Goal: Task Accomplishment & Management: Manage account settings

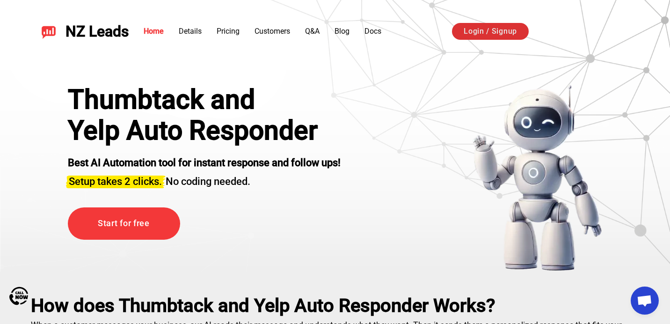
click at [499, 28] on link "Login / Signup" at bounding box center [490, 31] width 77 height 17
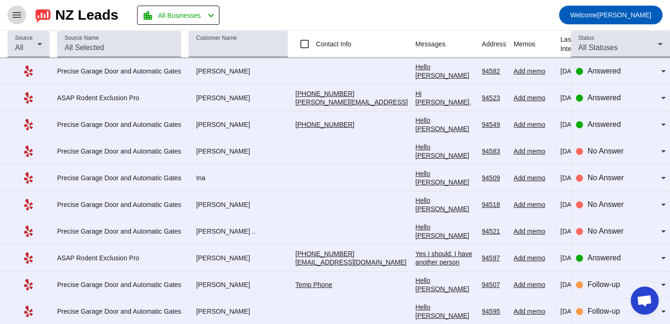
click at [23, 16] on span at bounding box center [17, 15] width 22 height 22
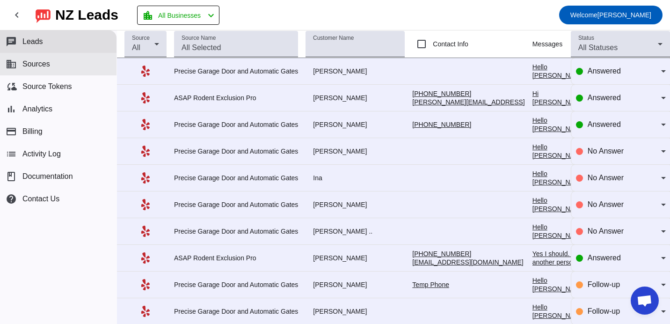
click at [72, 57] on button "business Sources" at bounding box center [58, 64] width 116 height 22
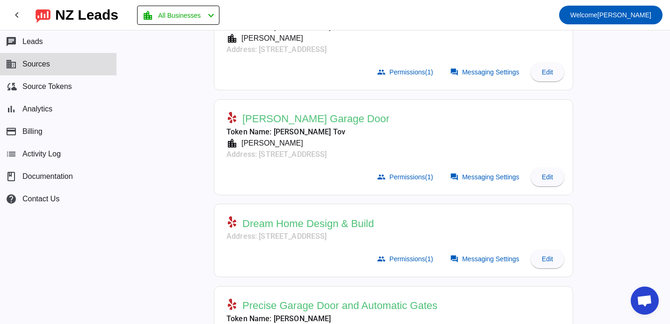
scroll to position [212, 0]
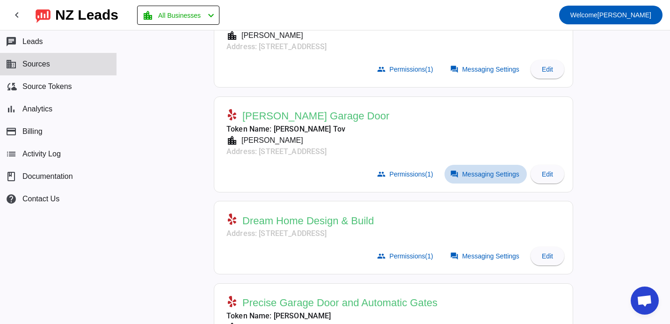
click at [492, 170] on span "Messaging Settings" at bounding box center [490, 173] width 57 height 7
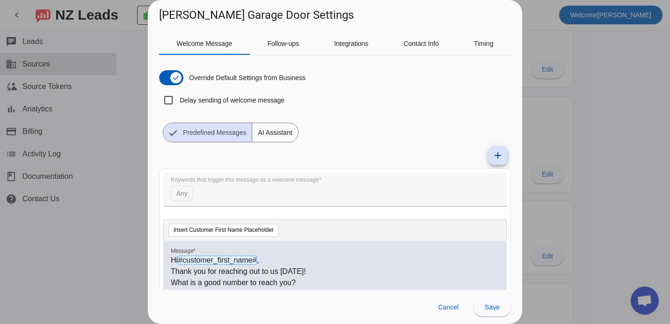
click at [603, 129] on div at bounding box center [335, 162] width 670 height 324
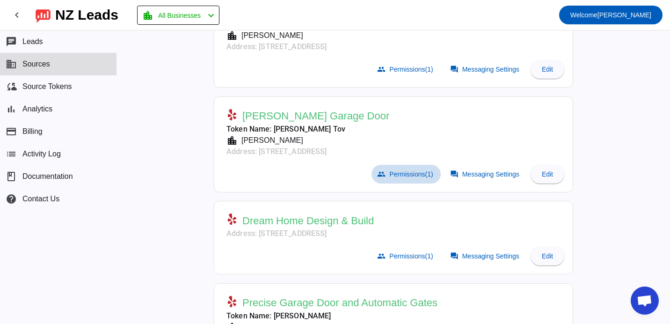
click at [402, 179] on span at bounding box center [405, 174] width 69 height 19
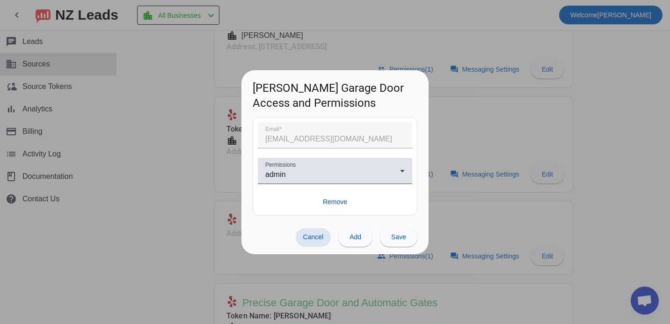
click at [498, 155] on div at bounding box center [335, 162] width 670 height 324
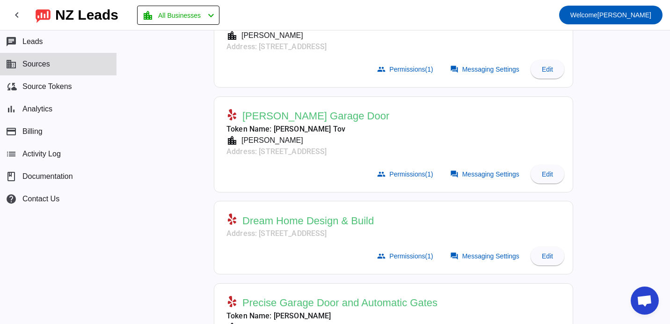
click at [557, 188] on mat-card "[PERSON_NAME] Garage Door Token Name: [PERSON_NAME] Tov location_city David Add…" at bounding box center [393, 144] width 359 height 96
click at [555, 171] on span at bounding box center [547, 174] width 34 height 22
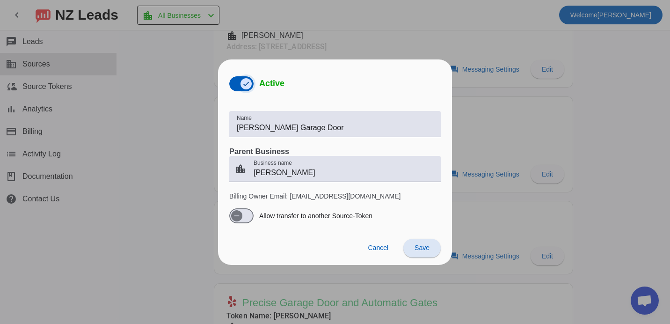
click at [252, 83] on span "button" at bounding box center [245, 83] width 11 height 11
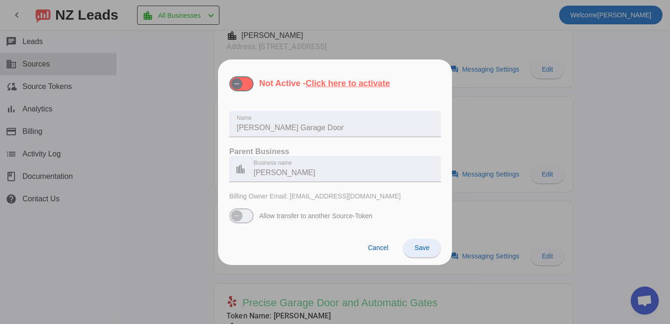
click at [425, 247] on span "Save" at bounding box center [421, 247] width 15 height 7
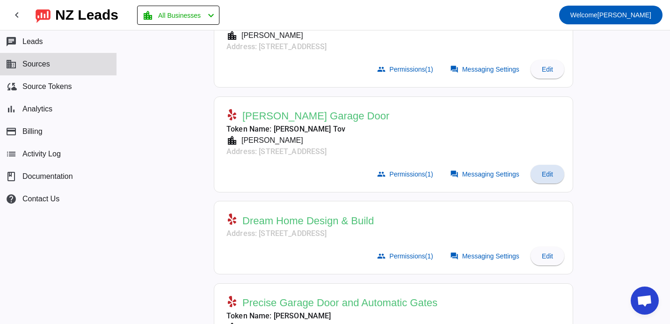
click at [466, 221] on mat-card-header "Dream Home Design & Build Address: [STREET_ADDRESS]" at bounding box center [393, 224] width 349 height 37
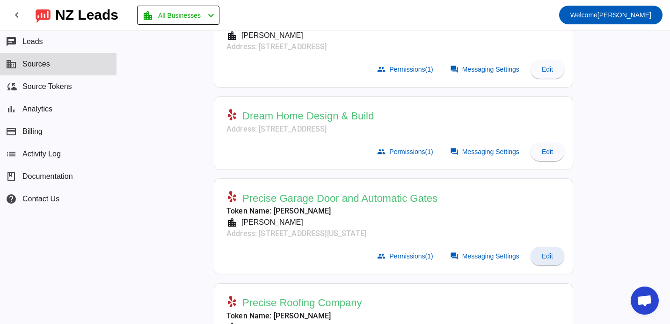
click at [554, 249] on span at bounding box center [547, 256] width 34 height 22
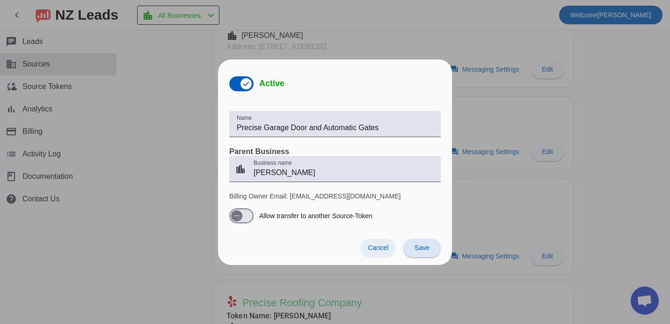
click at [384, 244] on span "Cancel" at bounding box center [378, 247] width 21 height 7
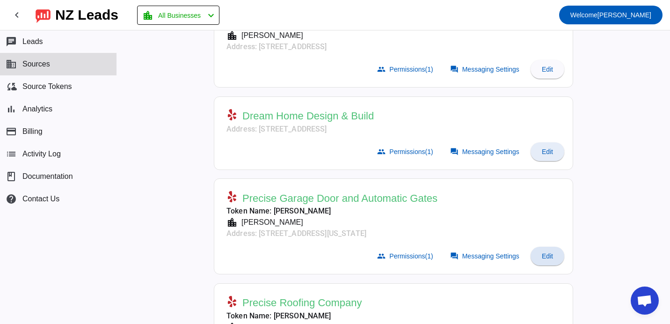
click at [550, 150] on span "Edit" at bounding box center [547, 151] width 11 height 7
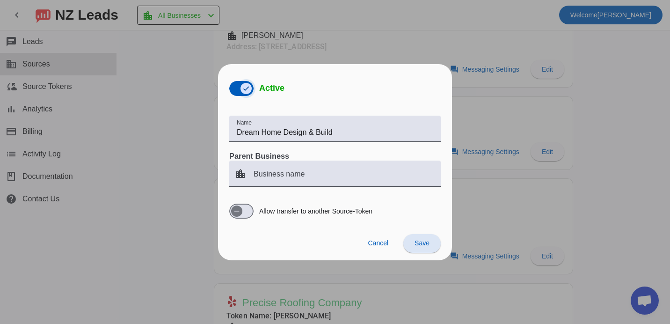
click at [243, 87] on icon "button" at bounding box center [245, 88] width 7 height 7
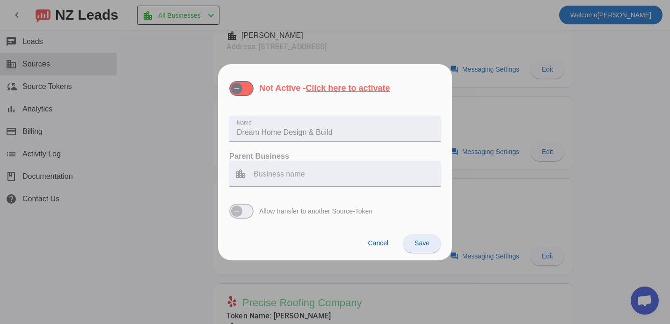
click at [419, 241] on span "Save" at bounding box center [421, 242] width 15 height 7
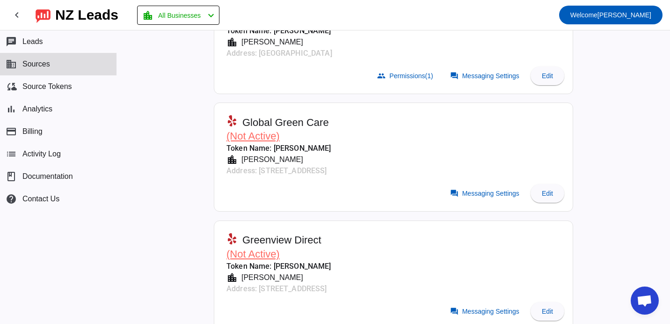
scroll to position [2386, 0]
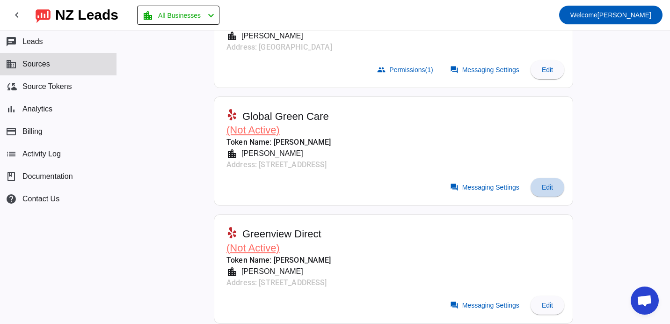
click at [547, 187] on span "Edit" at bounding box center [547, 186] width 11 height 7
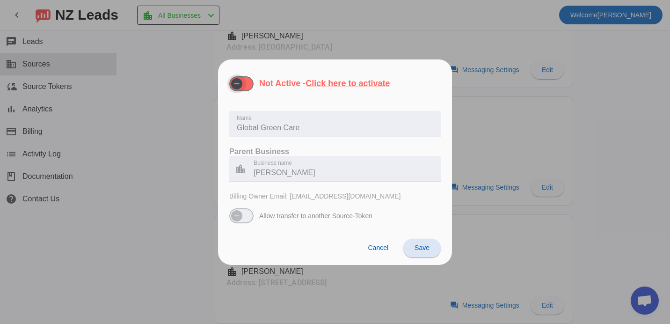
click at [244, 87] on span "button" at bounding box center [236, 83] width 19 height 19
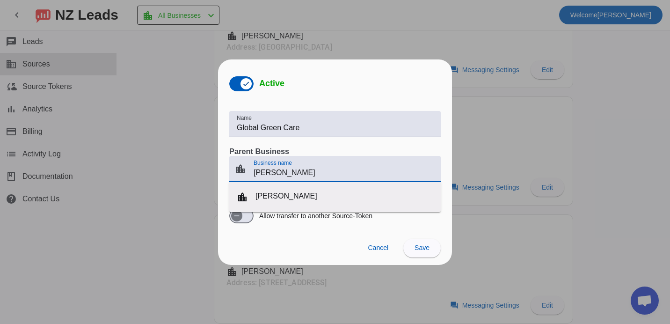
click at [266, 173] on input "[PERSON_NAME]" at bounding box center [343, 172] width 180 height 11
click at [317, 248] on div "Cancel Save" at bounding box center [335, 248] width 234 height 34
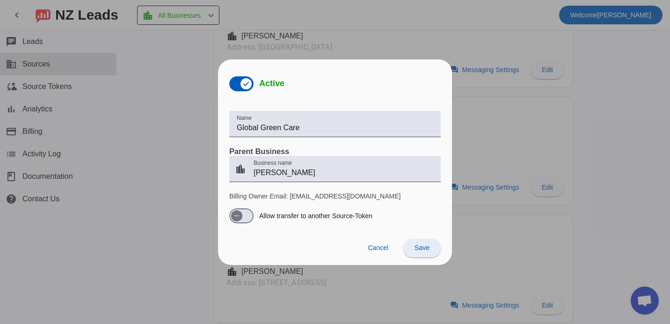
click at [422, 244] on span "Save" at bounding box center [421, 247] width 15 height 7
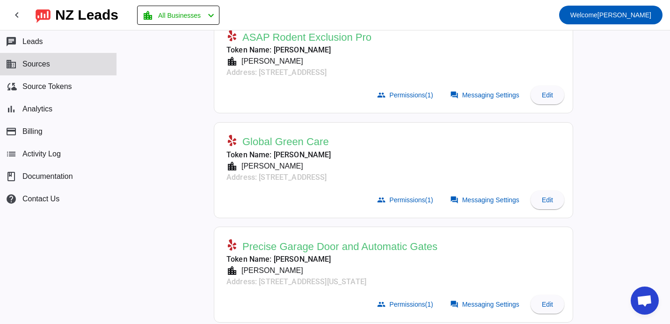
scroll to position [211, 0]
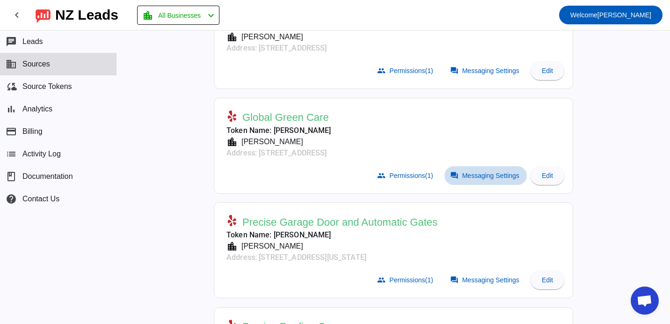
click at [470, 177] on span "Messaging Settings" at bounding box center [490, 175] width 57 height 7
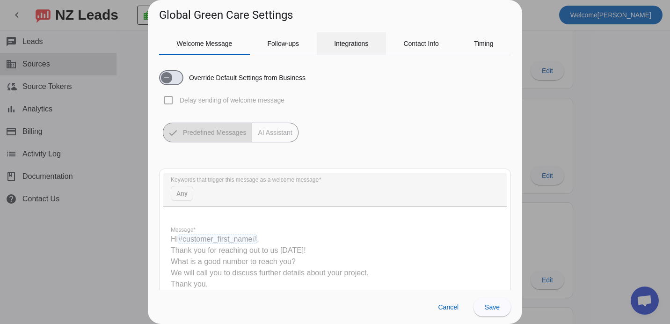
click at [359, 49] on span "Integrations" at bounding box center [351, 43] width 34 height 22
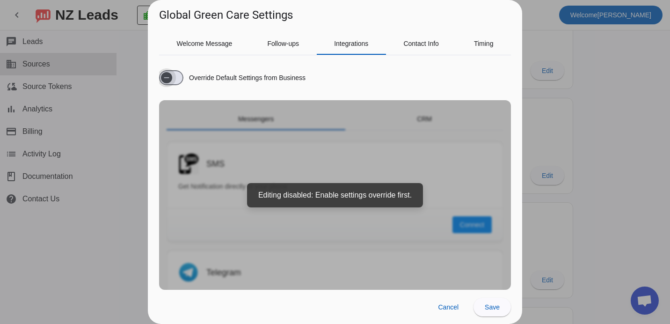
click at [176, 82] on span "button" at bounding box center [171, 77] width 24 height 15
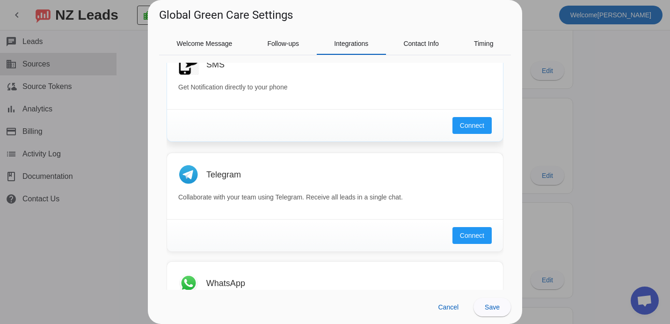
scroll to position [0, 0]
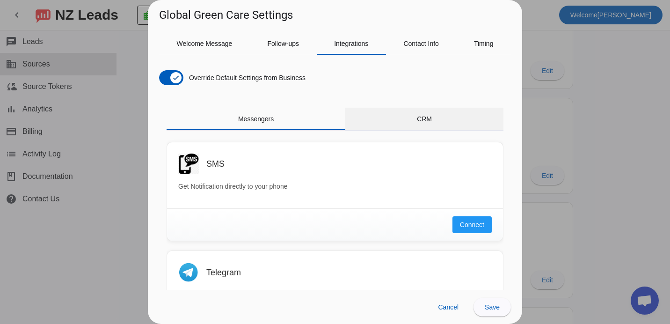
click at [438, 121] on div "CRM" at bounding box center [424, 119] width 158 height 22
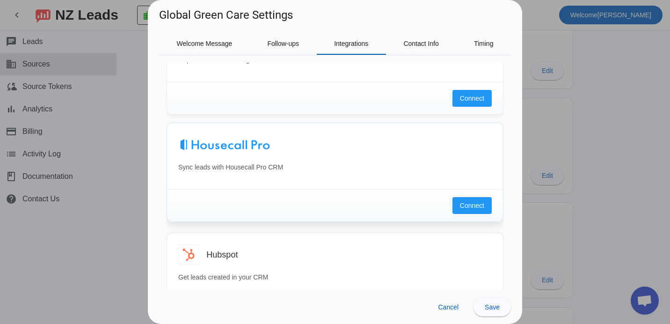
scroll to position [99, 0]
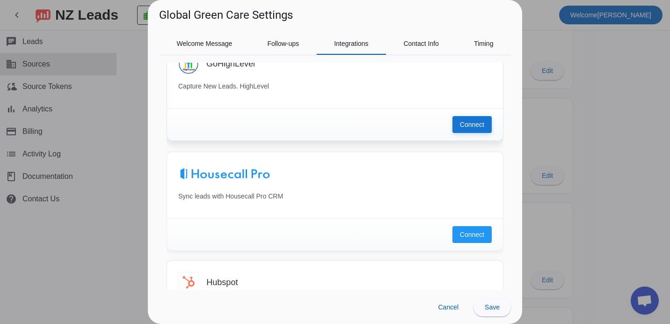
click at [473, 123] on span "Connect" at bounding box center [472, 124] width 24 height 9
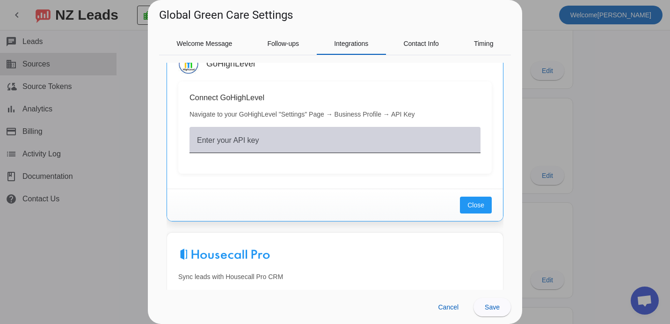
click at [273, 137] on div "Enter your API key" at bounding box center [335, 140] width 276 height 26
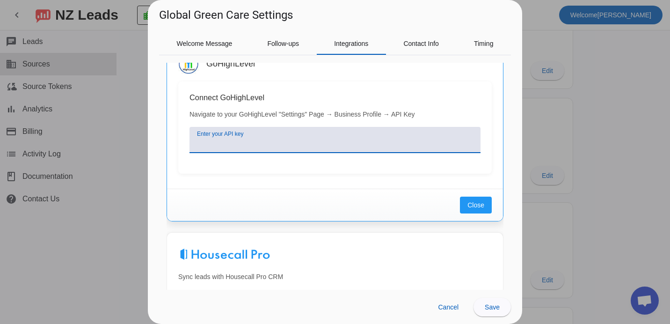
paste input "[SECURITY_DATA]"
type input "[SECURITY_DATA]"
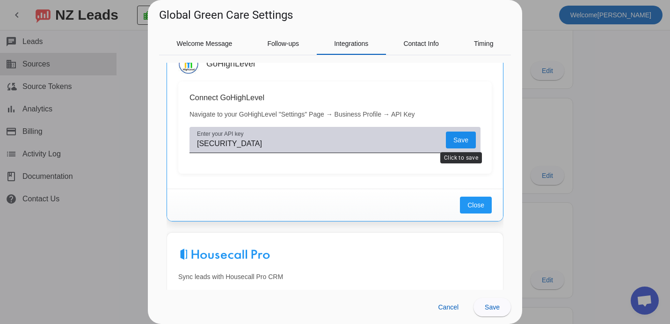
click at [467, 134] on span at bounding box center [461, 139] width 30 height 17
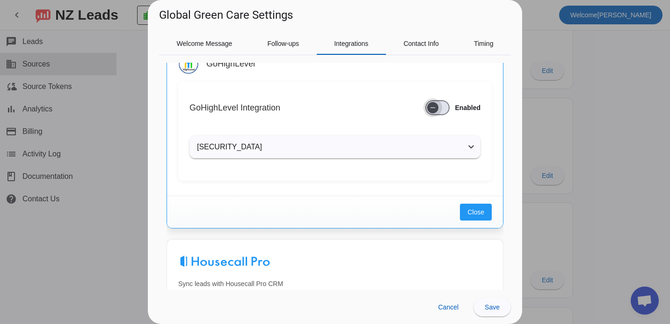
click at [440, 105] on span "button" at bounding box center [432, 107] width 19 height 19
click at [476, 212] on span "Close" at bounding box center [475, 211] width 17 height 9
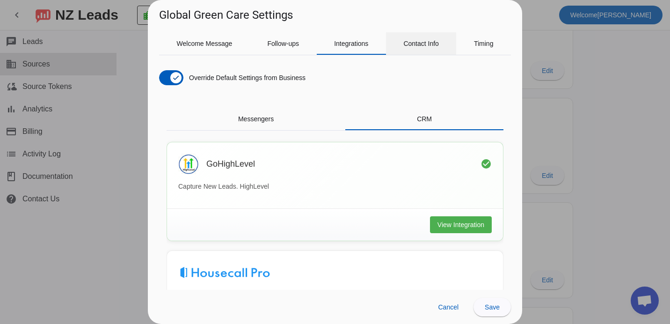
click at [422, 43] on span "Contact Info" at bounding box center [421, 43] width 36 height 7
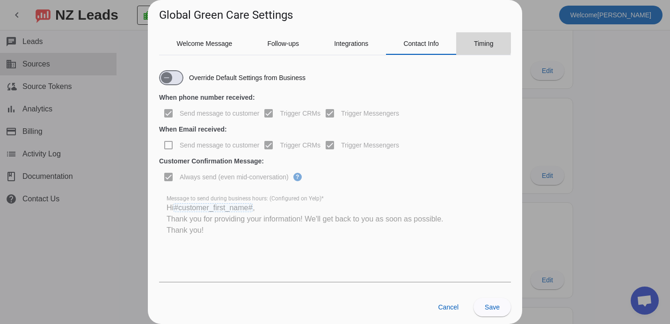
click at [481, 43] on span "Timing" at bounding box center [484, 43] width 20 height 7
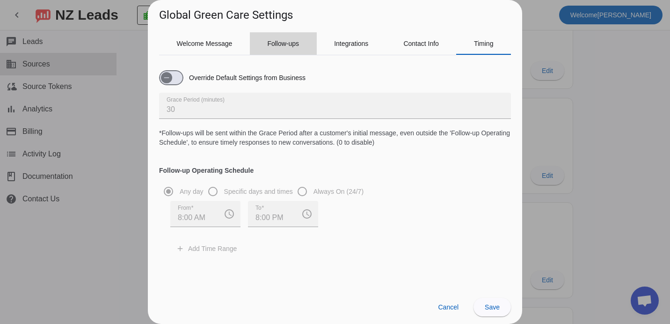
click at [298, 47] on span "Follow-ups" at bounding box center [283, 43] width 32 height 7
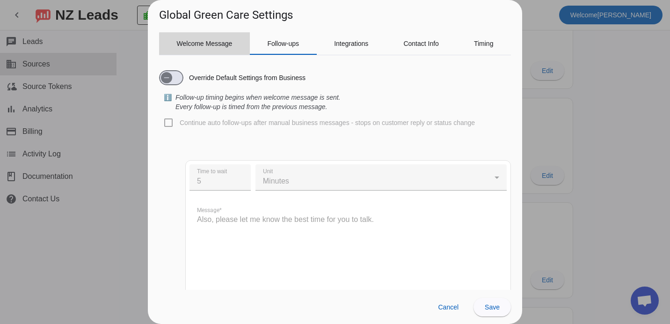
click at [214, 47] on span "Welcome Message" at bounding box center [205, 43] width 56 height 22
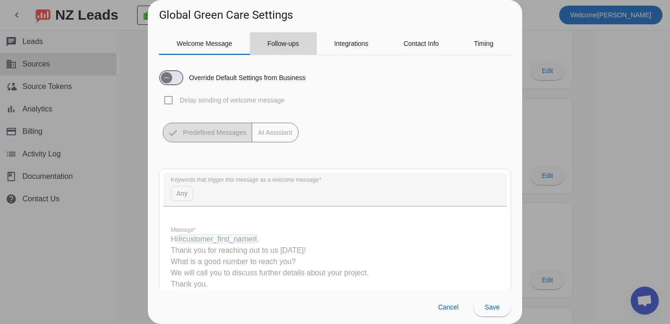
click at [282, 44] on span "Follow-ups" at bounding box center [283, 43] width 32 height 7
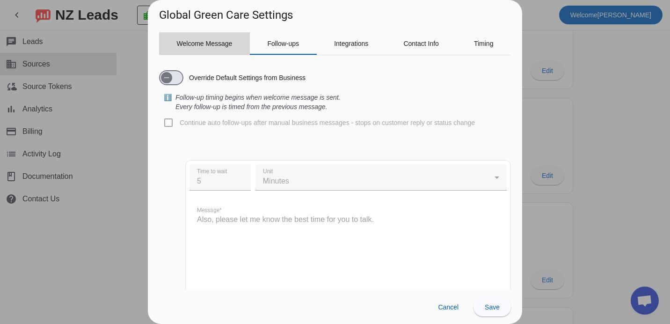
click at [199, 46] on span "Welcome Message" at bounding box center [205, 43] width 56 height 7
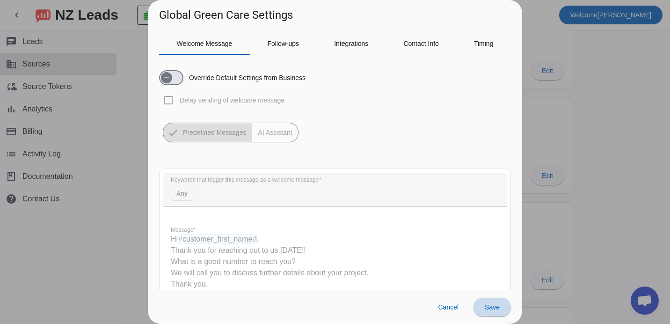
click at [489, 306] on span "Save" at bounding box center [491, 306] width 15 height 7
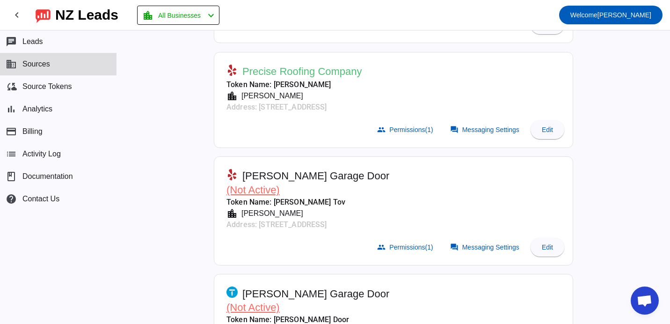
scroll to position [223, 0]
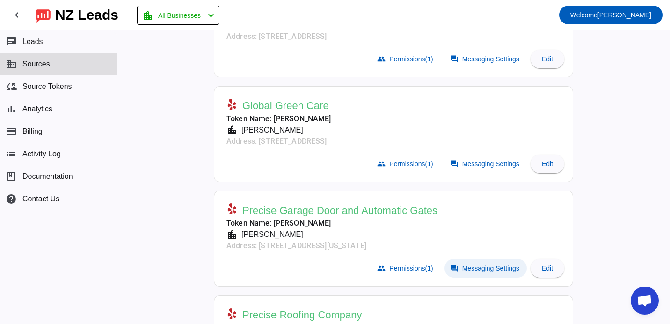
click at [505, 268] on span "Messaging Settings" at bounding box center [490, 267] width 57 height 7
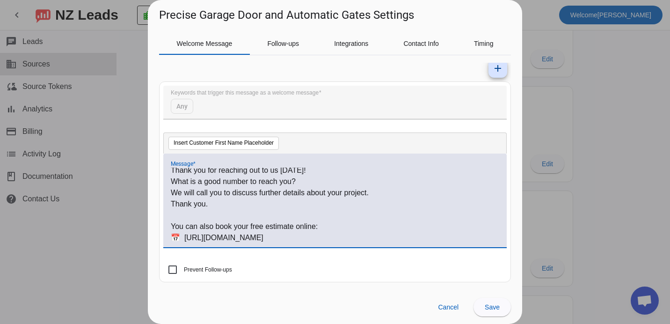
scroll to position [0, 0]
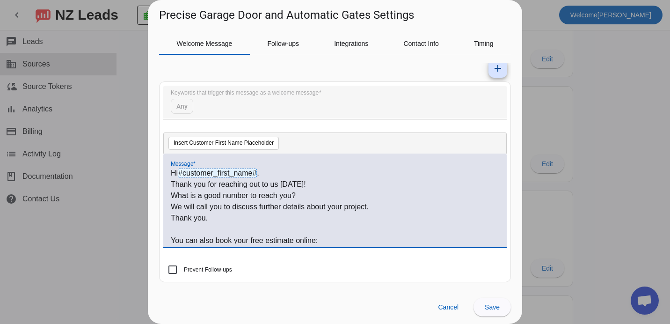
drag, startPoint x: 281, startPoint y: 238, endPoint x: 157, endPoint y: 150, distance: 152.3
click at [156, 150] on div "Welcome Message Follow-ups Integrations Contact Info Timing Override Default Se…" at bounding box center [335, 156] width 374 height 267
copy div "Hi #customer_first_name# , Thank you for reaching out to us [DATE]! What is a g…"
click at [120, 200] on div at bounding box center [335, 162] width 670 height 324
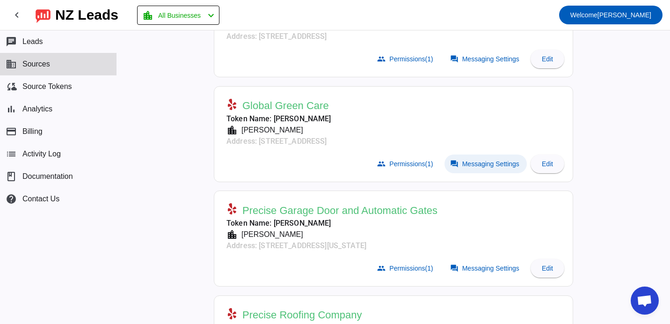
click at [499, 160] on span "Messaging Settings" at bounding box center [490, 163] width 57 height 7
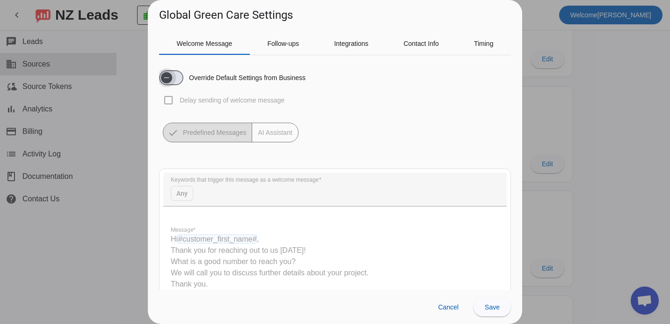
click at [178, 79] on span "button" at bounding box center [171, 77] width 24 height 15
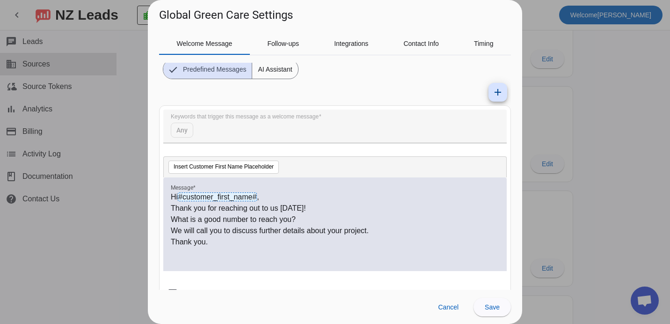
scroll to position [87, 0]
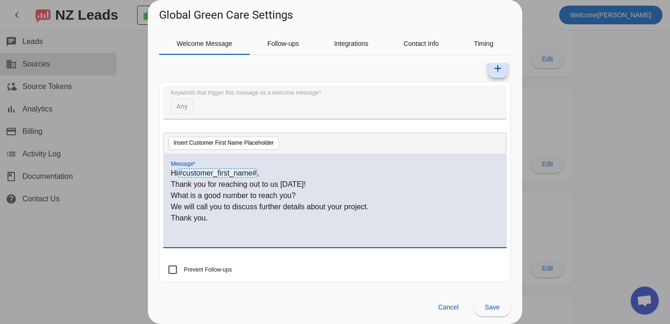
click at [236, 225] on div "Hi #customer_first_name# , Thank you for reaching out to us [DATE]! What is a g…" at bounding box center [335, 205] width 328 height 76
click at [208, 229] on div "Hi #customer_first_name# , Thank you for reaching out to us [DATE]! What is a g…" at bounding box center [335, 205] width 328 height 76
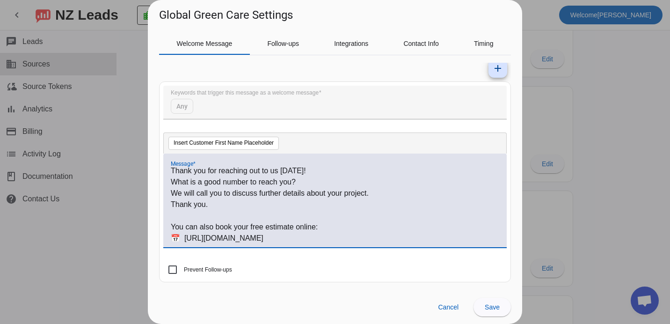
scroll to position [14, 0]
drag, startPoint x: 282, startPoint y: 237, endPoint x: 185, endPoint y: 239, distance: 96.8
click at [184, 239] on p "📅 [URL][DOMAIN_NAME]" at bounding box center [335, 237] width 328 height 11
click at [249, 239] on p "📅 [URL][DOMAIN_NAME]" at bounding box center [335, 237] width 328 height 11
drag, startPoint x: 279, startPoint y: 239, endPoint x: 184, endPoint y: 239, distance: 94.5
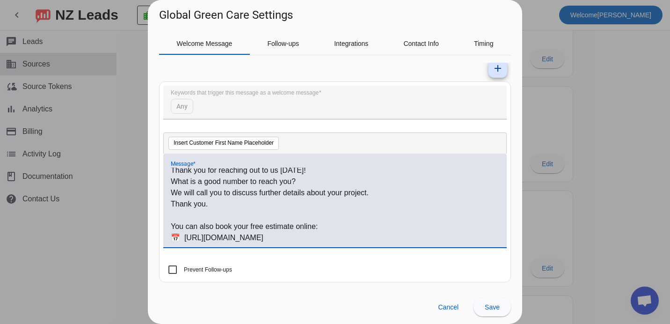
click at [184, 239] on p "📅 [URL][DOMAIN_NAME]" at bounding box center [335, 237] width 328 height 11
click at [492, 310] on span "Save" at bounding box center [491, 306] width 15 height 7
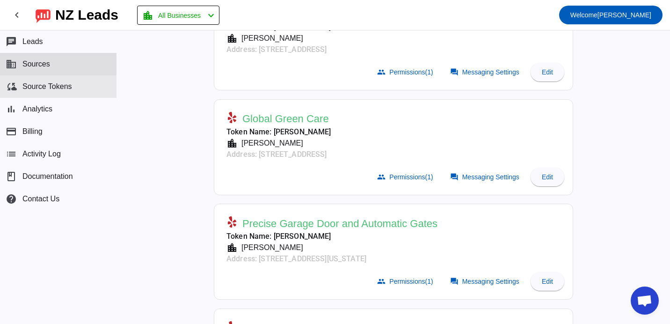
scroll to position [0, 0]
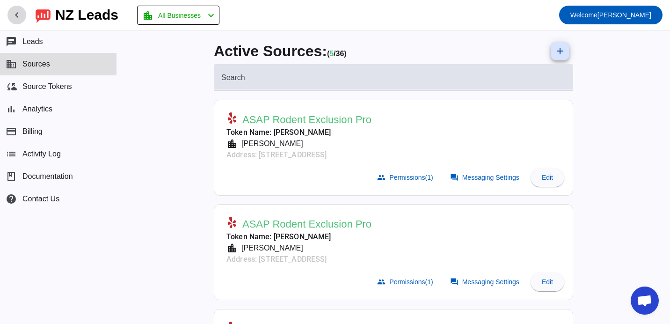
click at [14, 17] on mat-icon "chevron_left" at bounding box center [16, 14] width 11 height 11
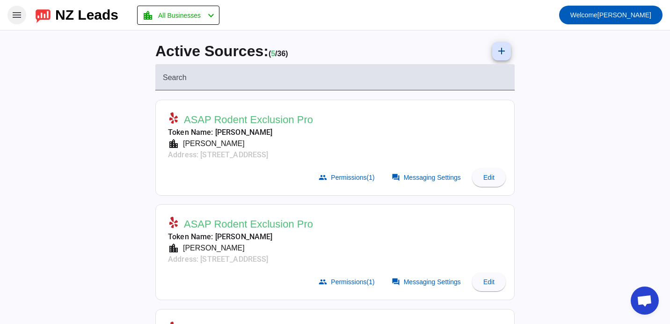
click at [42, 15] on img at bounding box center [43, 15] width 15 height 16
click at [13, 15] on mat-icon "menu" at bounding box center [16, 14] width 11 height 11
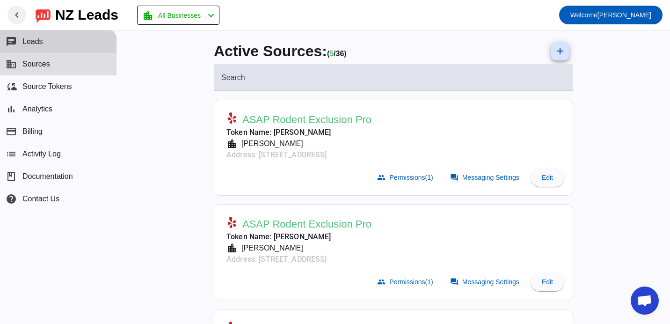
click at [51, 40] on button "chat Leads" at bounding box center [58, 41] width 116 height 22
